Goal: Task Accomplishment & Management: Manage account settings

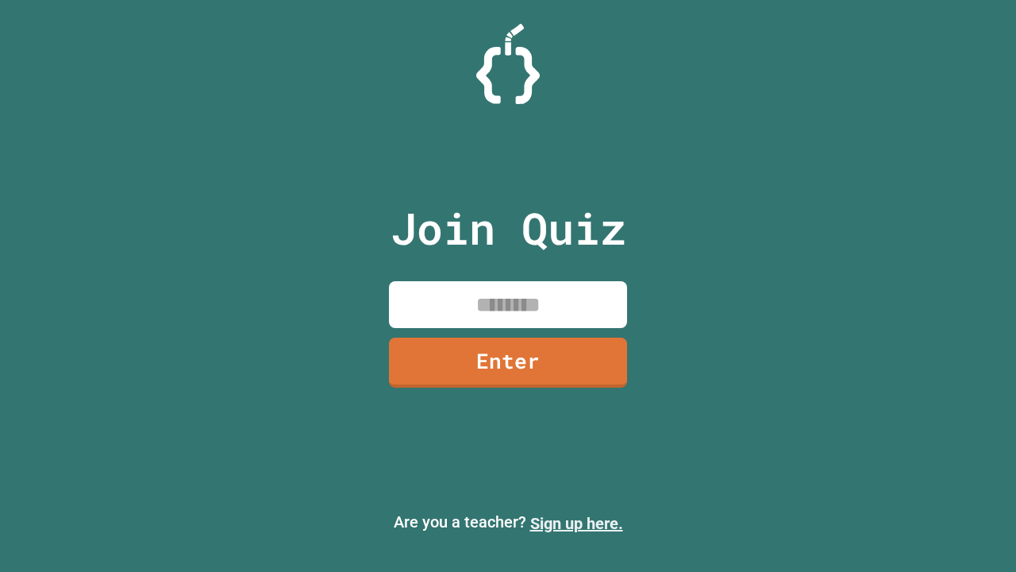
click at [576, 523] on link "Sign up here." at bounding box center [576, 523] width 93 height 19
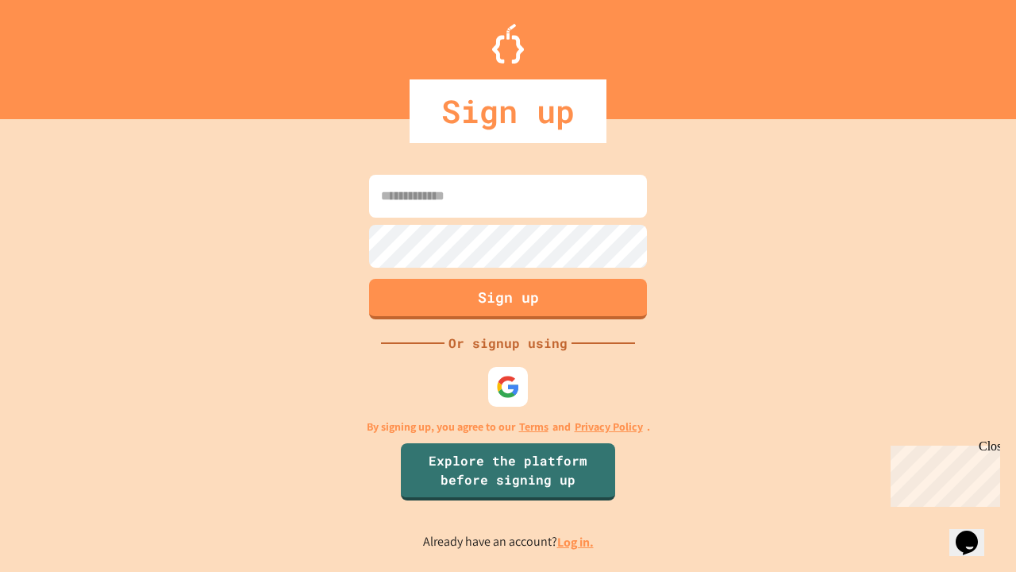
click at [576, 542] on link "Log in." at bounding box center [575, 542] width 37 height 17
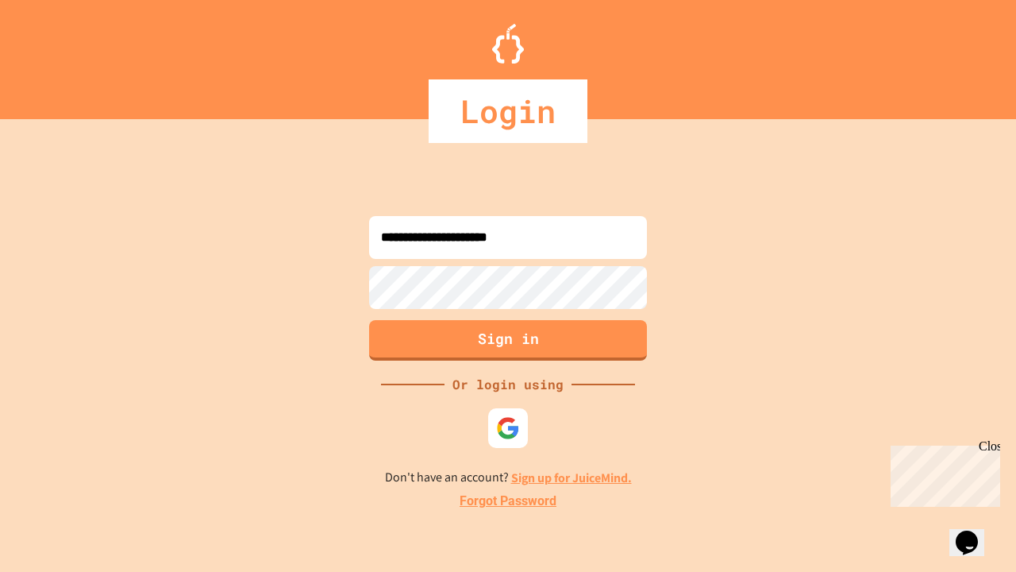
type input "**********"
